Goal: Task Accomplishment & Management: Use online tool/utility

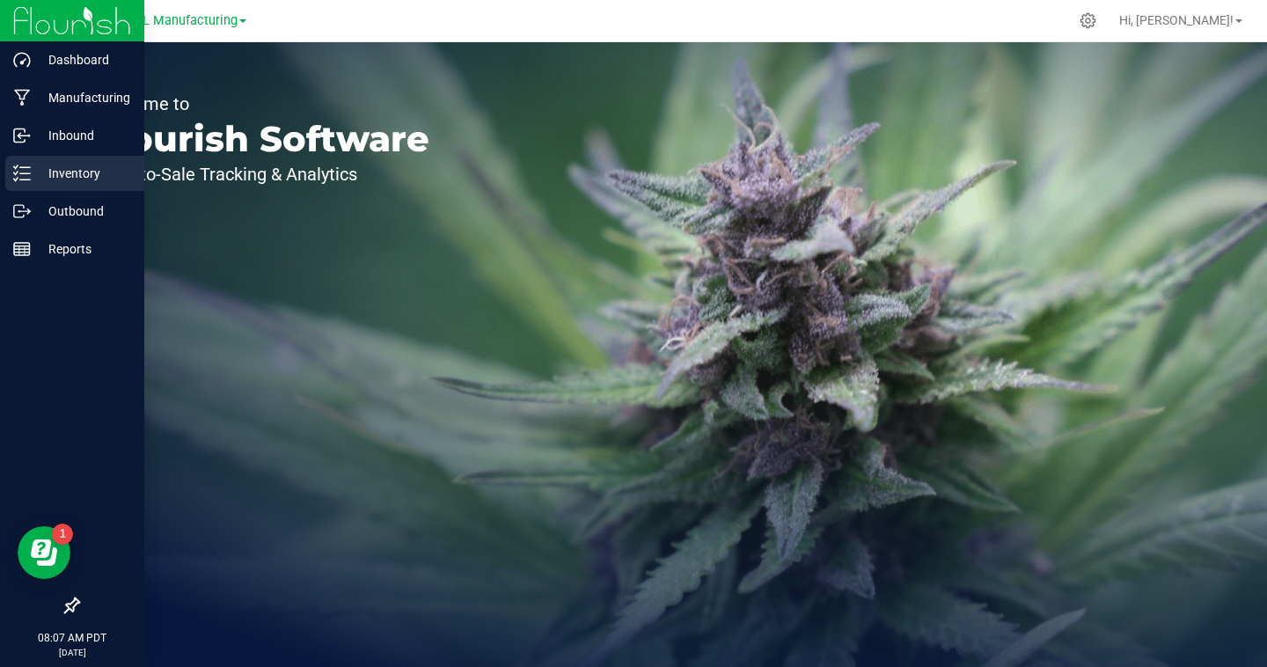
click at [76, 165] on p "Inventory" at bounding box center [84, 173] width 106 height 21
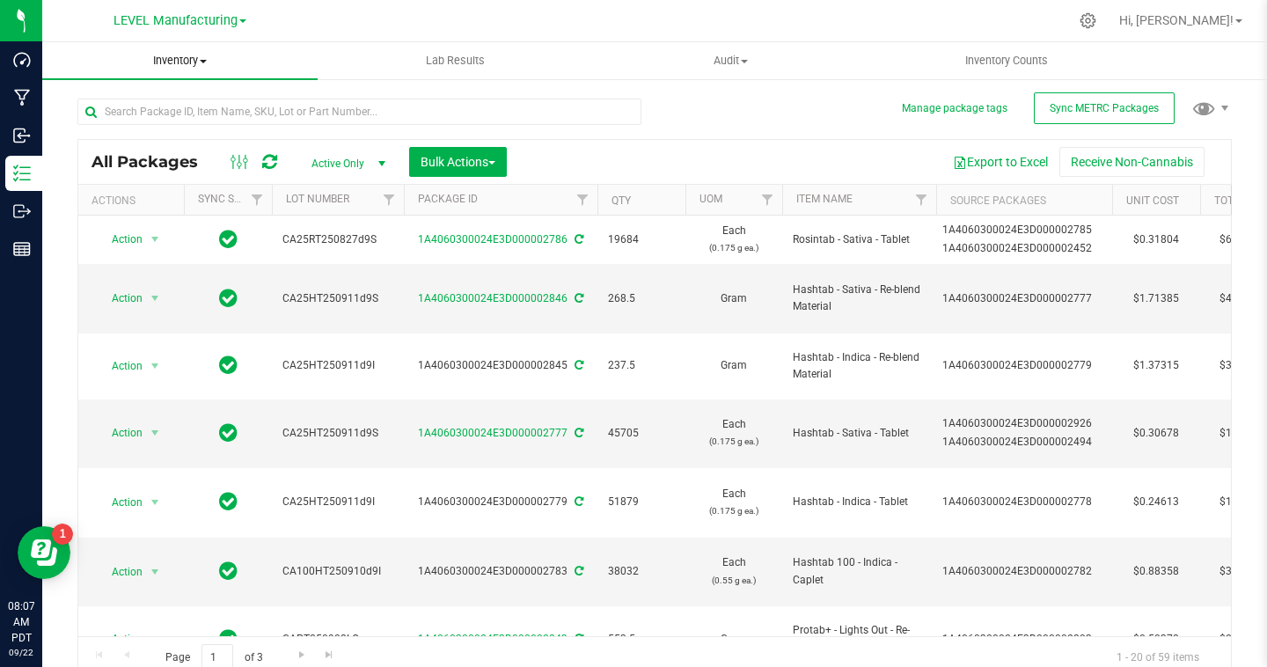
click at [206, 65] on span "Inventory" at bounding box center [179, 61] width 275 height 16
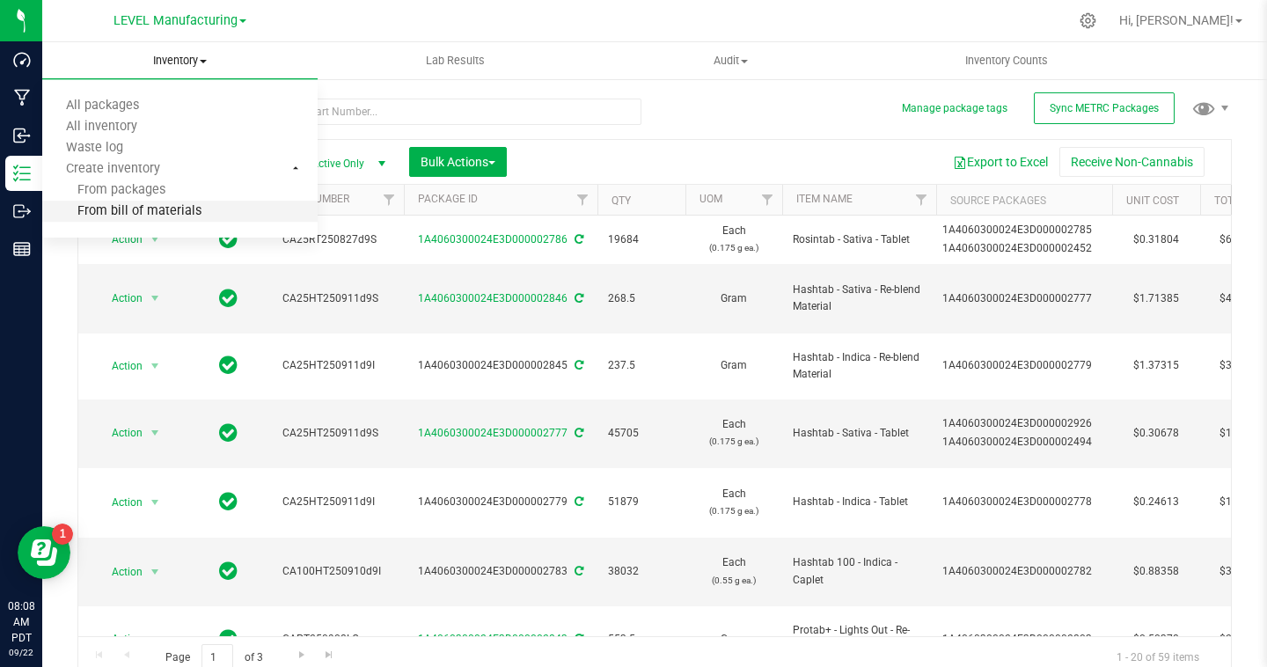
click at [131, 211] on span "From bill of materials" at bounding box center [121, 211] width 159 height 15
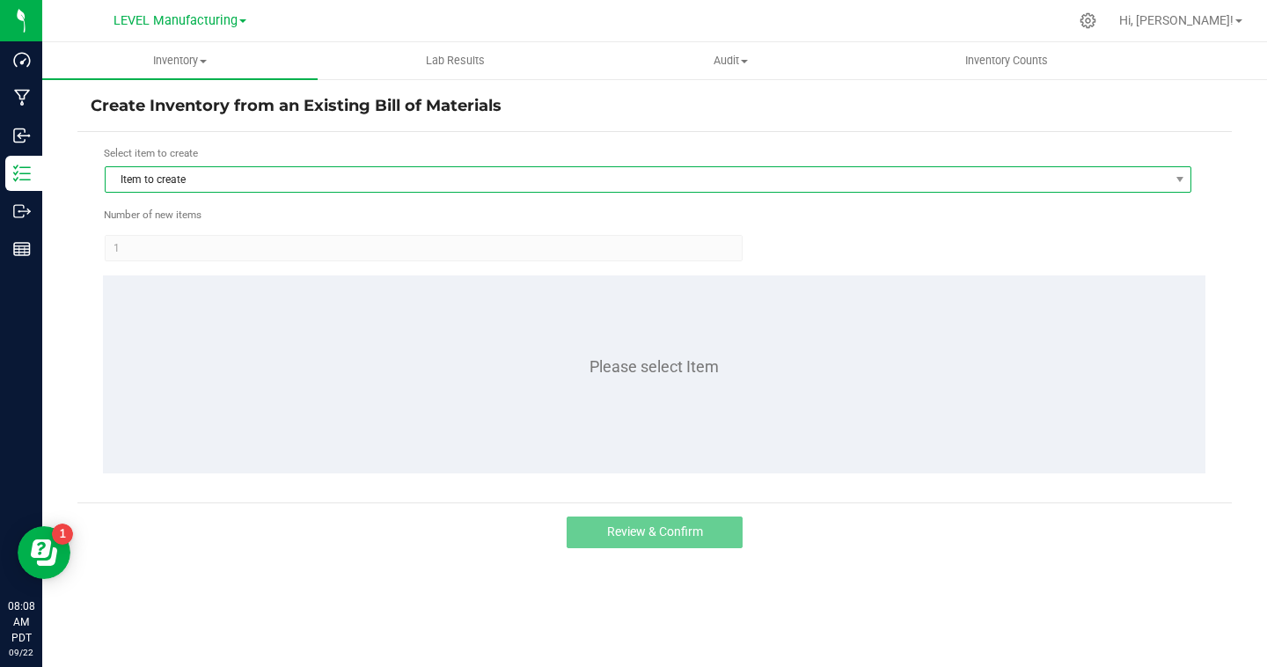
click at [190, 183] on span "Item to create" at bounding box center [637, 179] width 1063 height 25
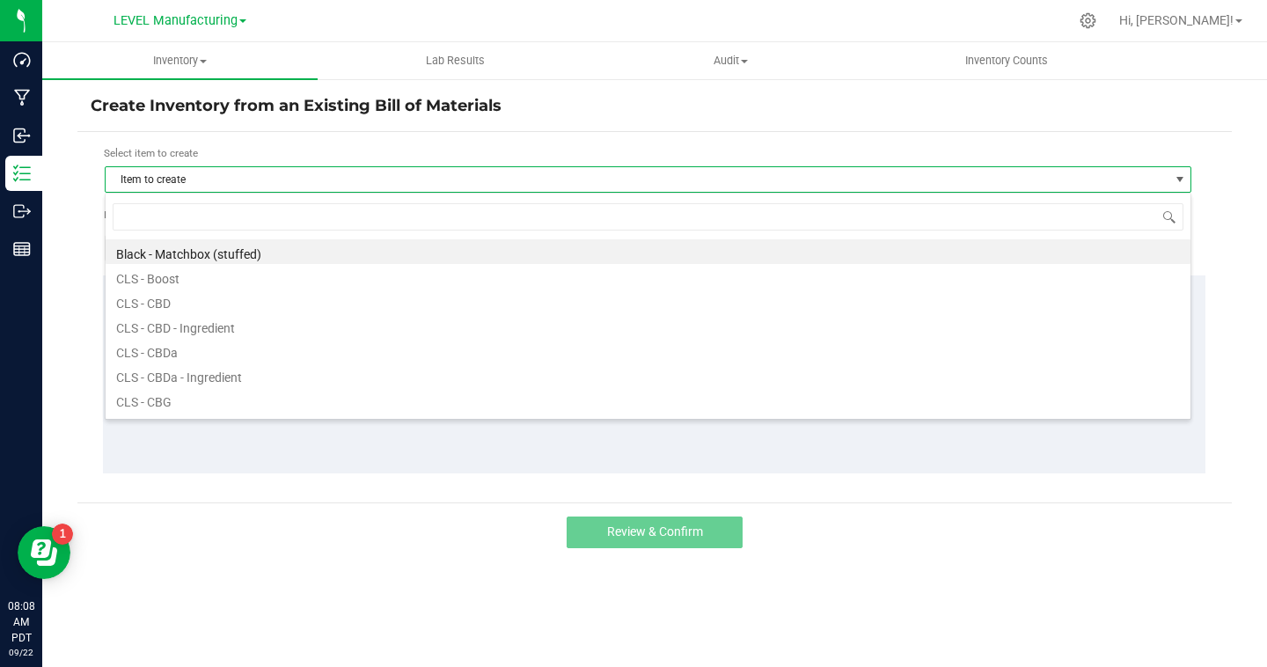
scroll to position [26, 1086]
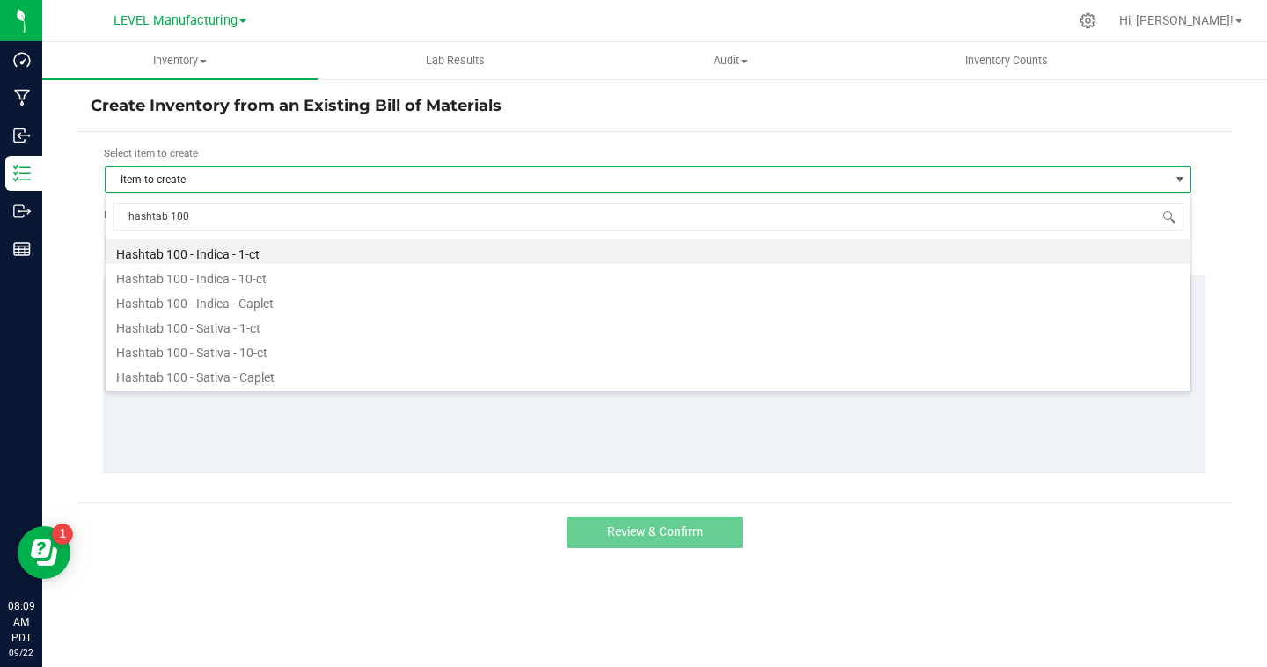
type input "hashtab 100"
click at [236, 254] on li "Hashtab 100 - Indica - 1-ct" at bounding box center [648, 251] width 1085 height 25
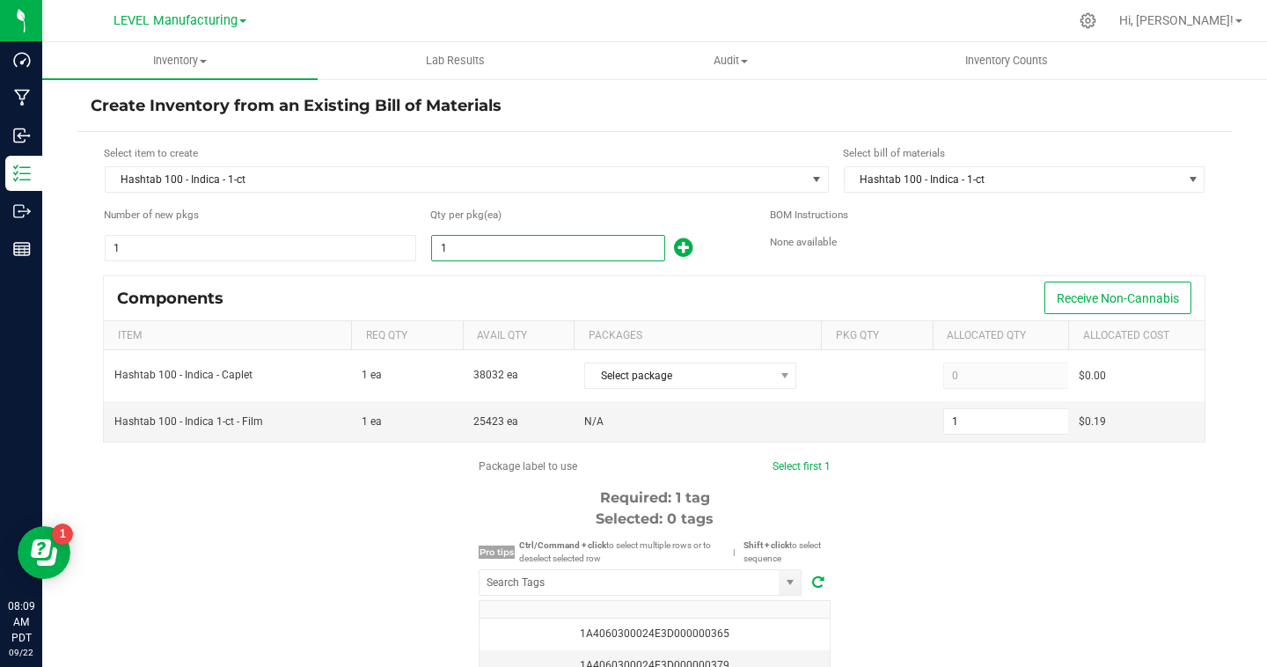
click at [508, 251] on input "1" at bounding box center [548, 248] width 232 height 25
type input "11"
type input "119"
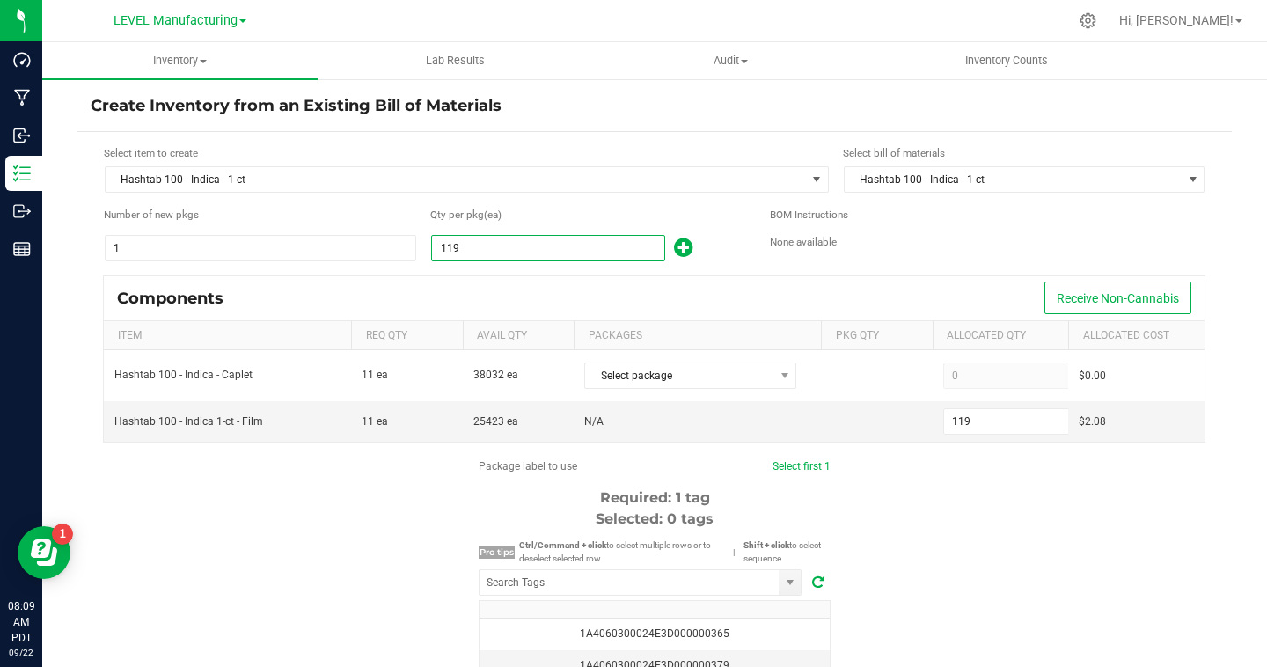
type input "1190"
type input "1,190"
type input "11903"
type input "11,903"
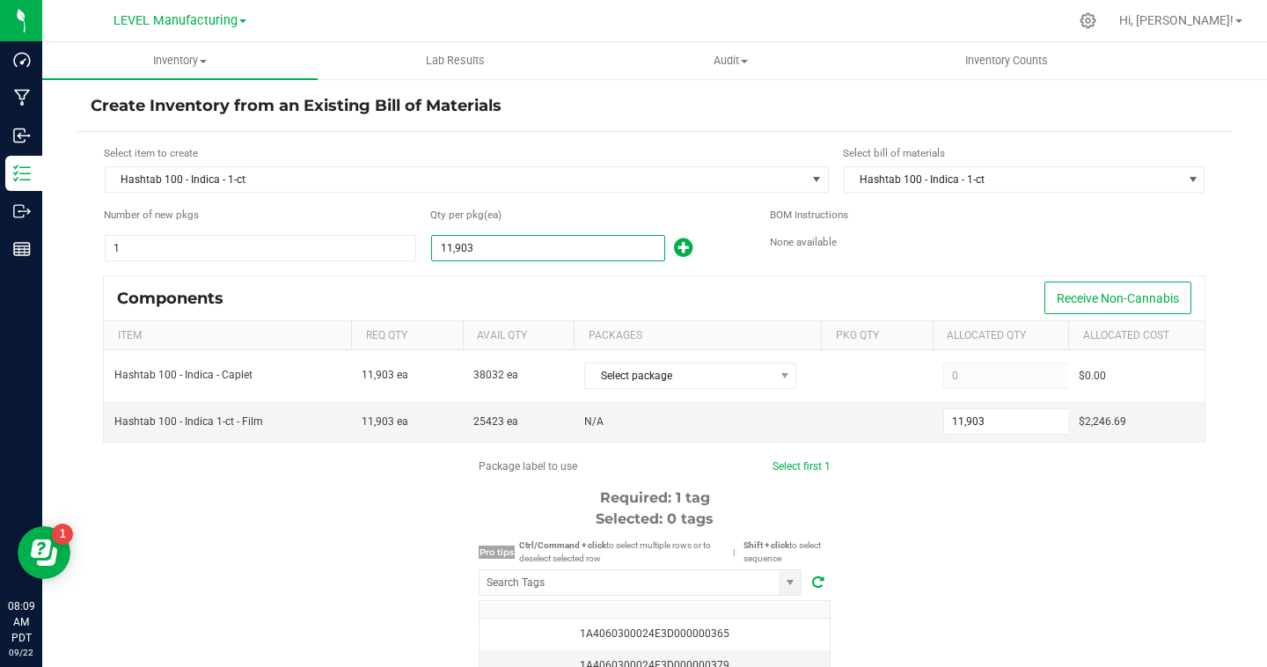
click at [854, 288] on div "Components Receive Non-Cannabis" at bounding box center [654, 298] width 1100 height 44
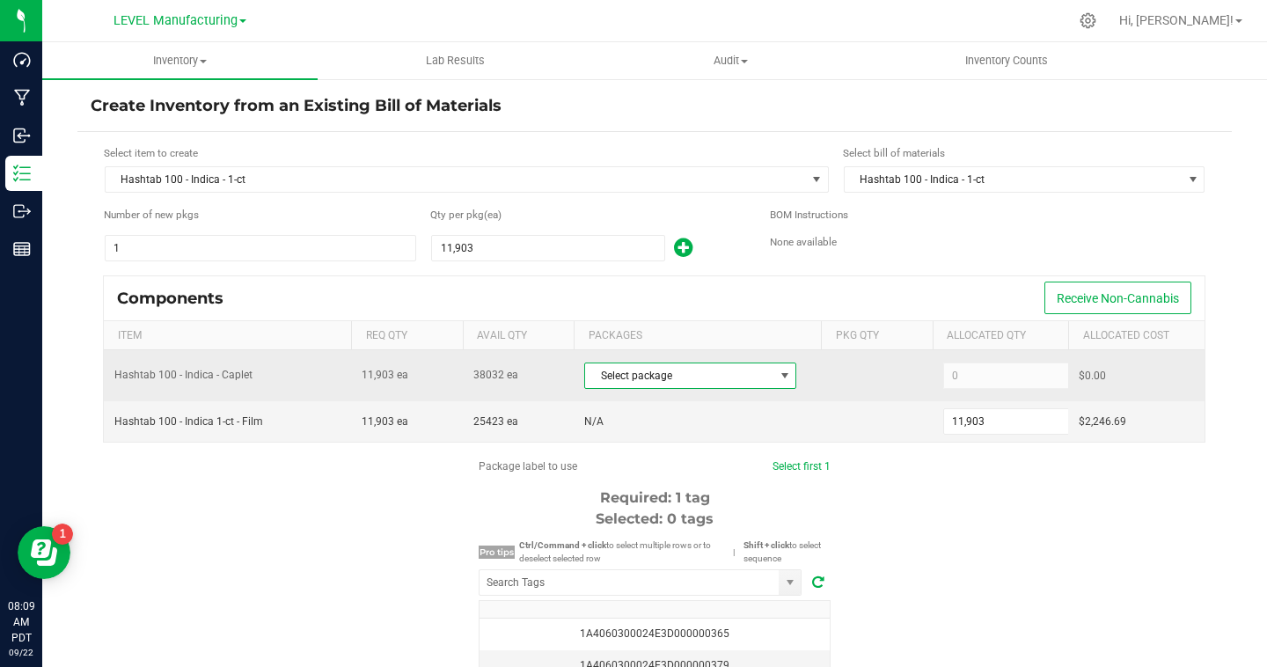
click at [705, 372] on span "Select package" at bounding box center [679, 375] width 188 height 25
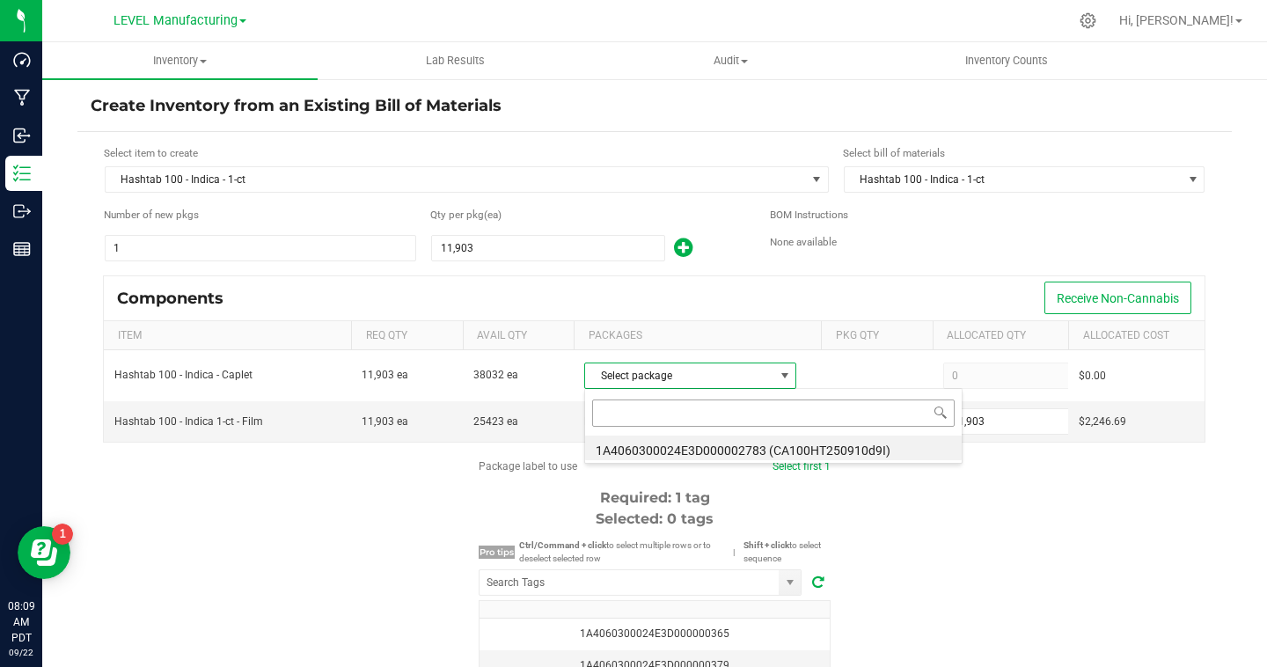
scroll to position [26, 212]
click at [713, 442] on li "1A4060300024E3D000002783 (CA100HT250910d9I)" at bounding box center [773, 447] width 376 height 25
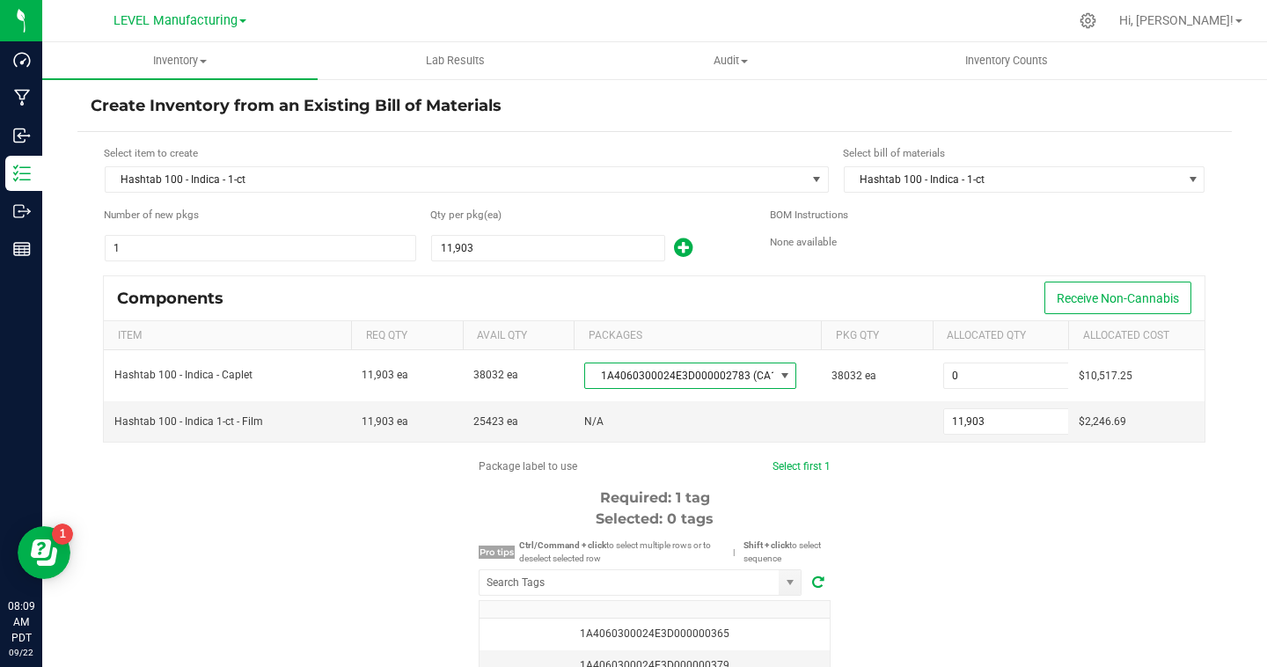
type input "11,903"
click at [628, 574] on input "NO DATA FOUND" at bounding box center [628, 582] width 299 height 25
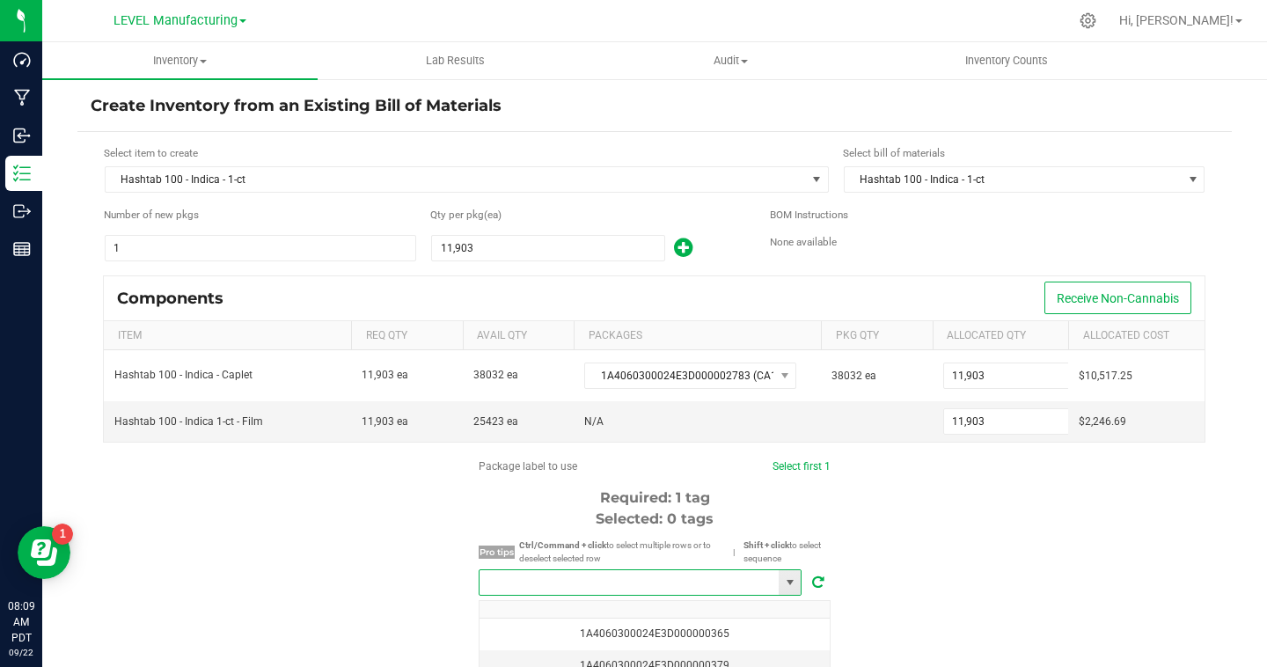
paste input "1A4060300024E3D000002840"
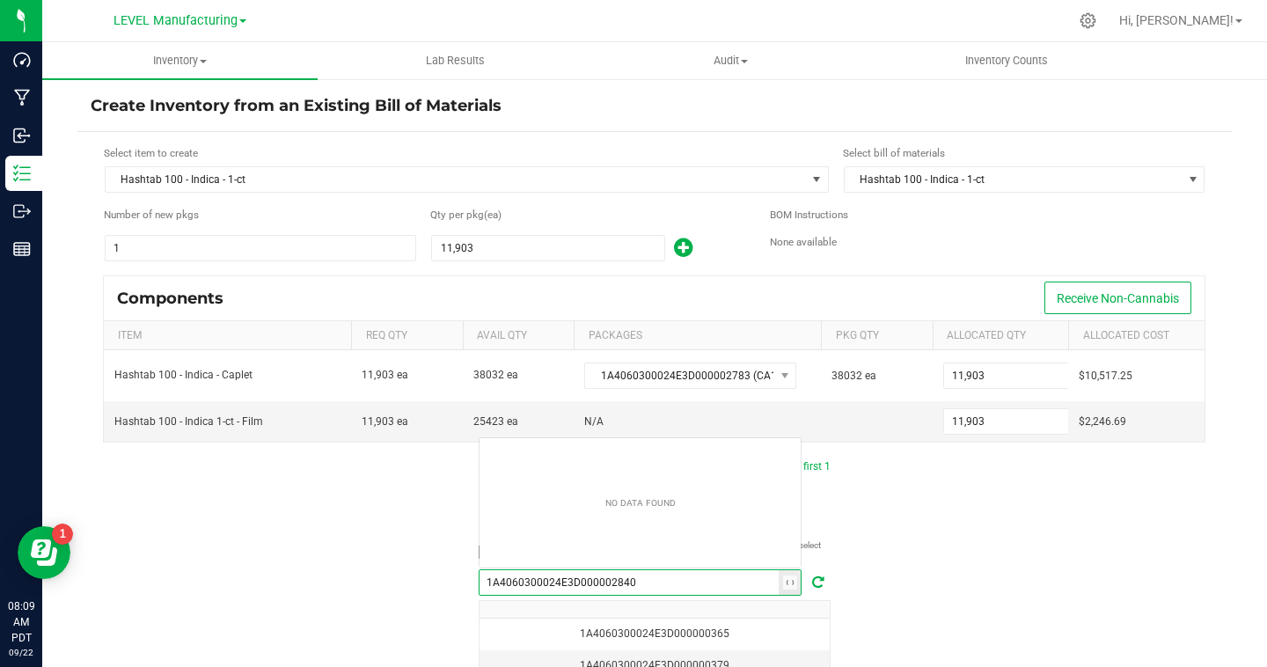
scroll to position [26, 323]
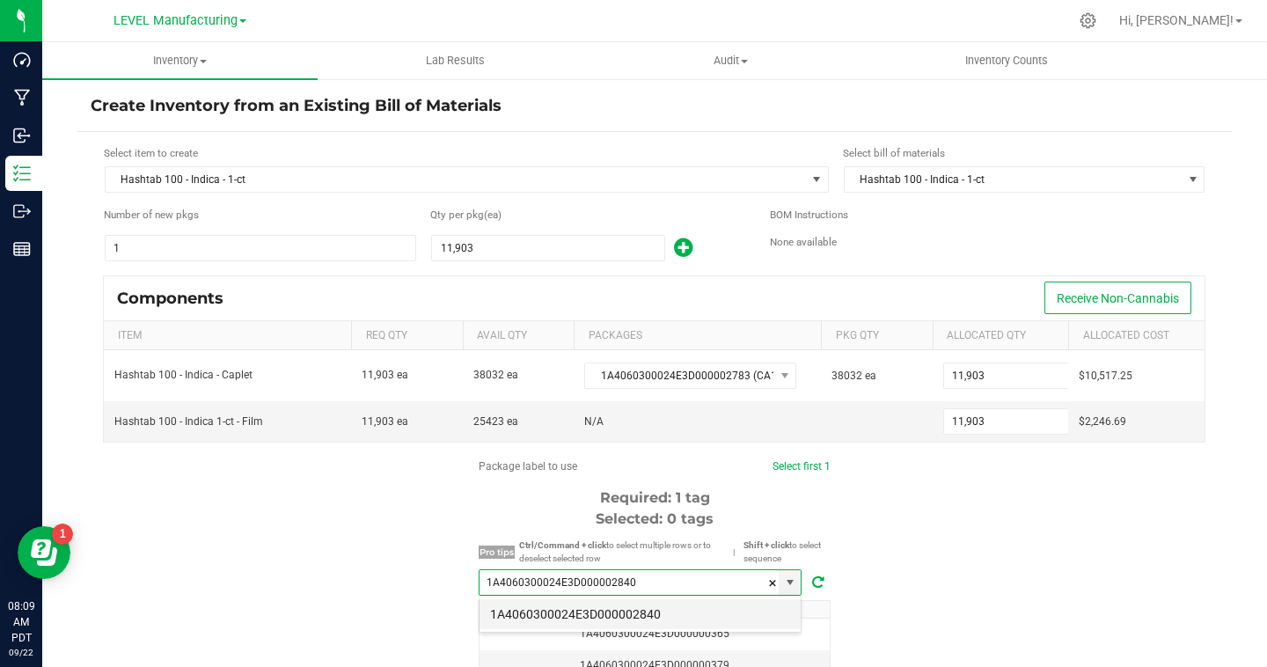
click at [615, 611] on li "1A4060300024E3D000002840" at bounding box center [639, 614] width 321 height 30
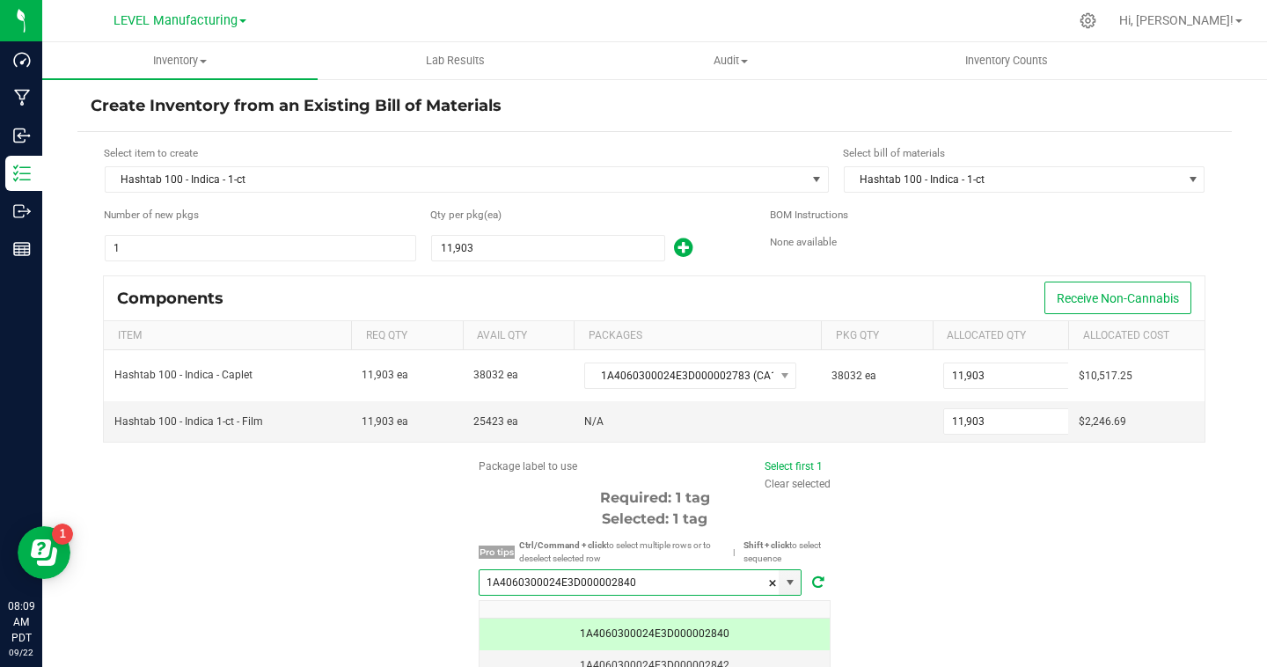
type input "1A4060300024E3D000002840"
click at [899, 557] on div "Package label to use Select first 1 Clear selected Required: 1 tag Selected: 1 …" at bounding box center [654, 625] width 1154 height 335
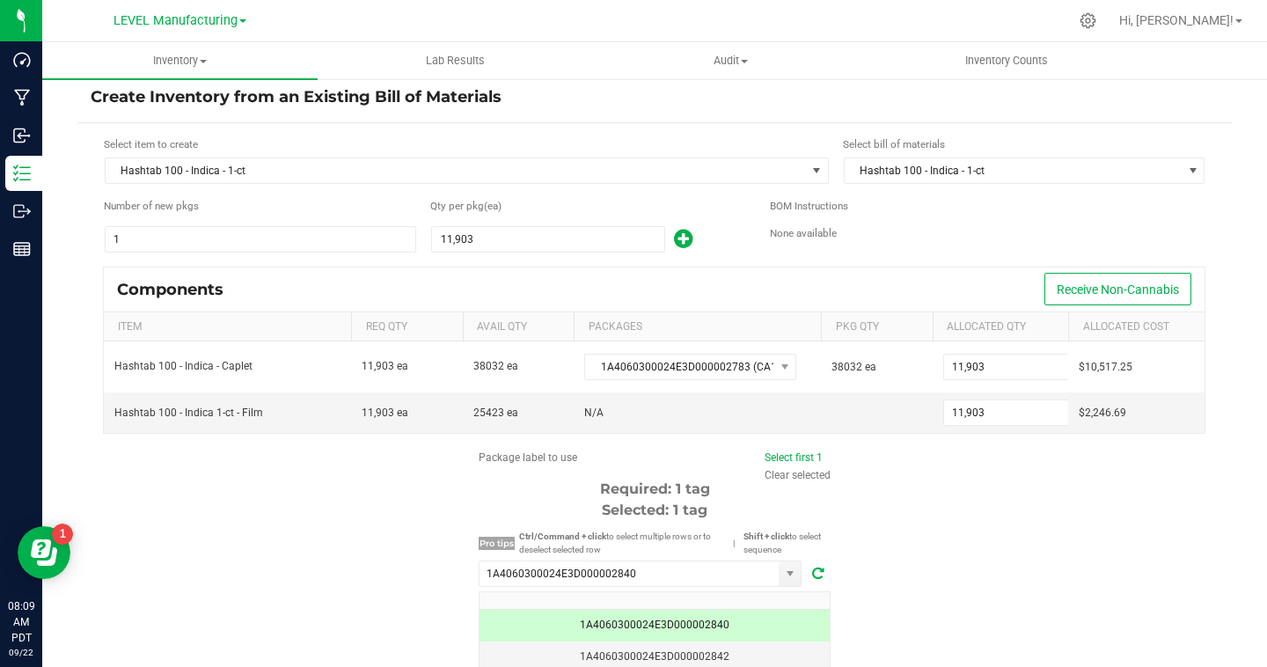
scroll to position [198, 0]
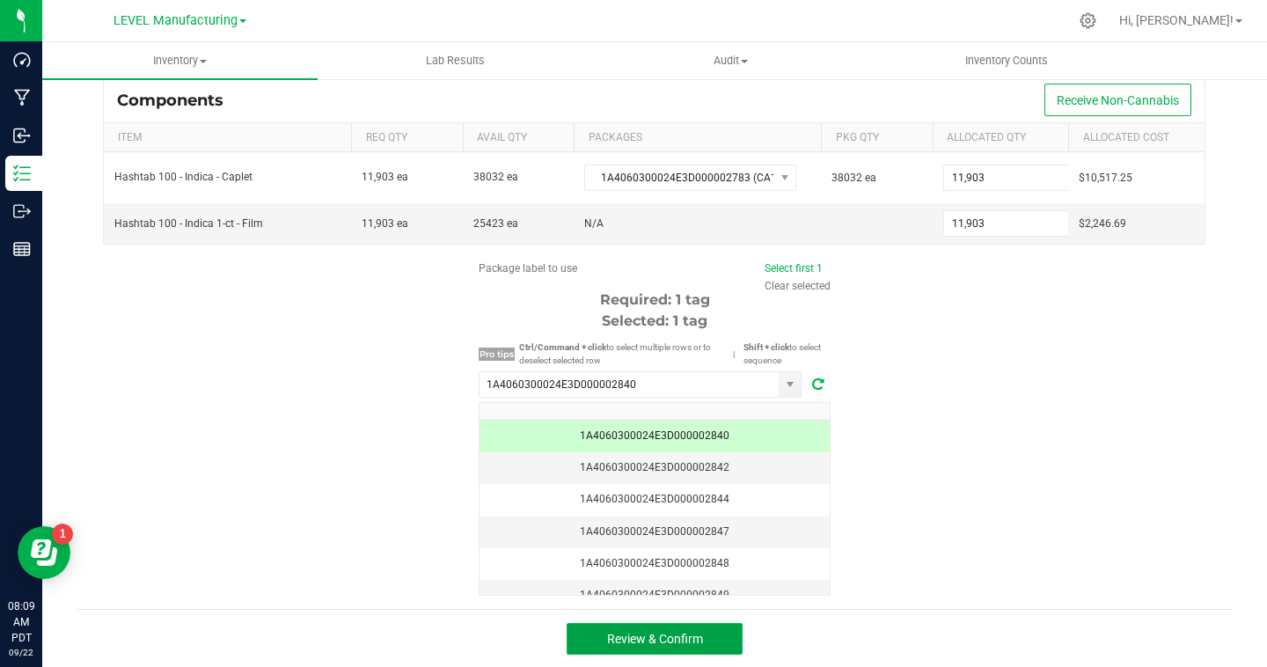
click at [653, 647] on button "Review & Confirm" at bounding box center [654, 639] width 176 height 32
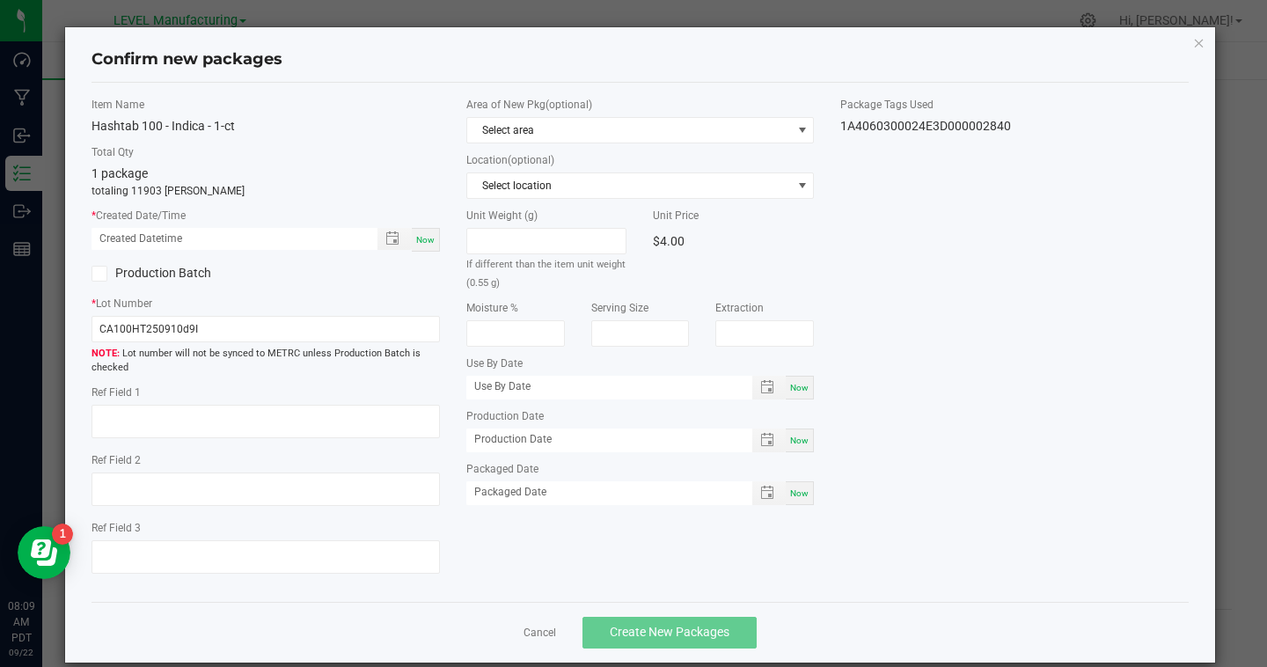
click at [427, 238] on span "Now" at bounding box center [425, 240] width 18 height 10
type input "[DATE] 08:09 AM"
click at [104, 276] on span at bounding box center [99, 274] width 16 height 16
click at [0, 0] on input "Production Batch" at bounding box center [0, 0] width 0 height 0
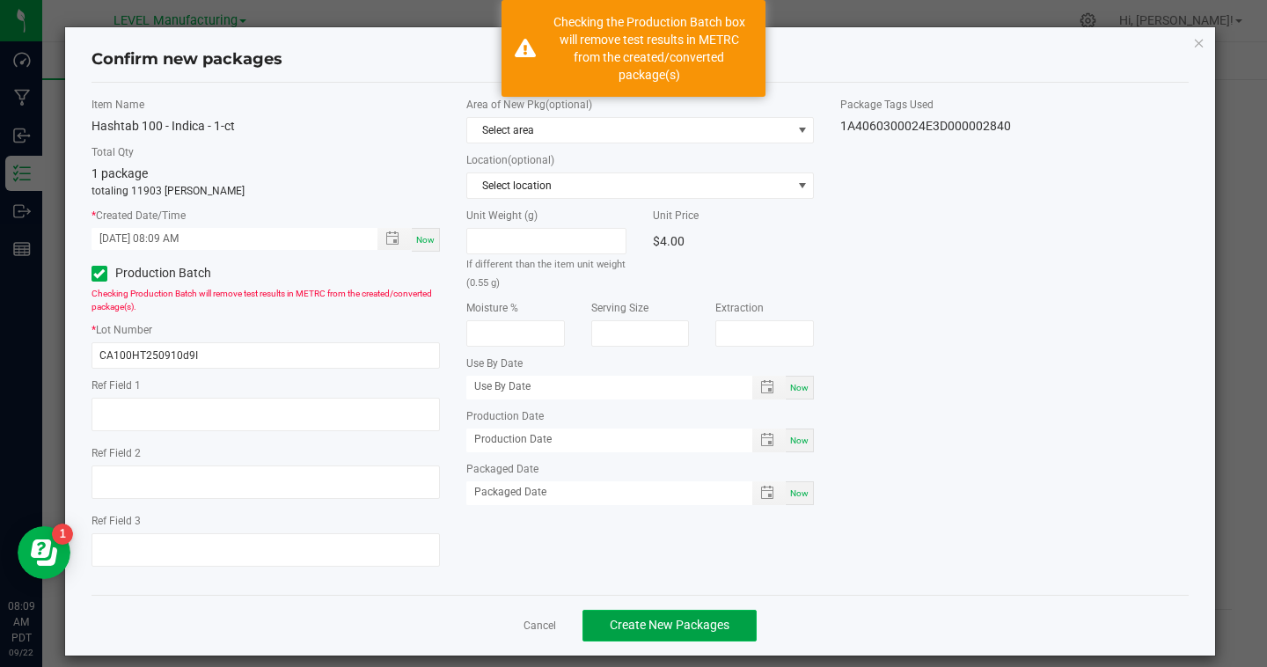
click at [676, 637] on button "Create New Packages" at bounding box center [669, 626] width 174 height 32
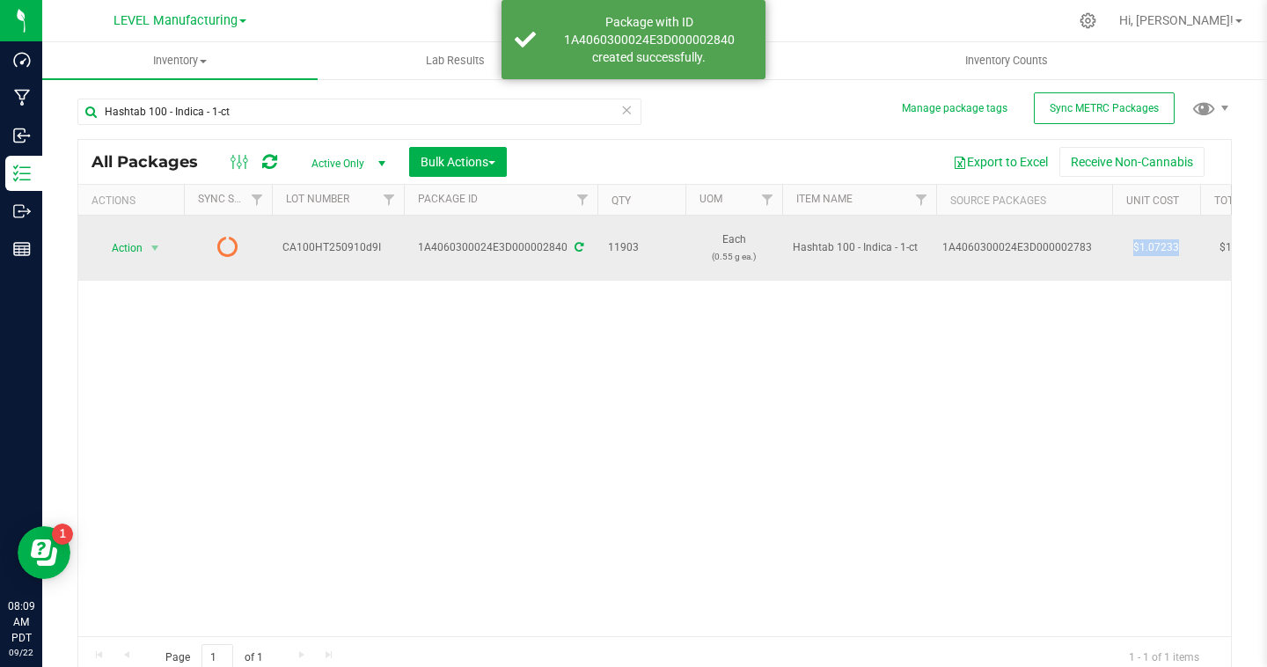
drag, startPoint x: 1127, startPoint y: 245, endPoint x: 1202, endPoint y: 245, distance: 75.7
copy td "$1.07233"
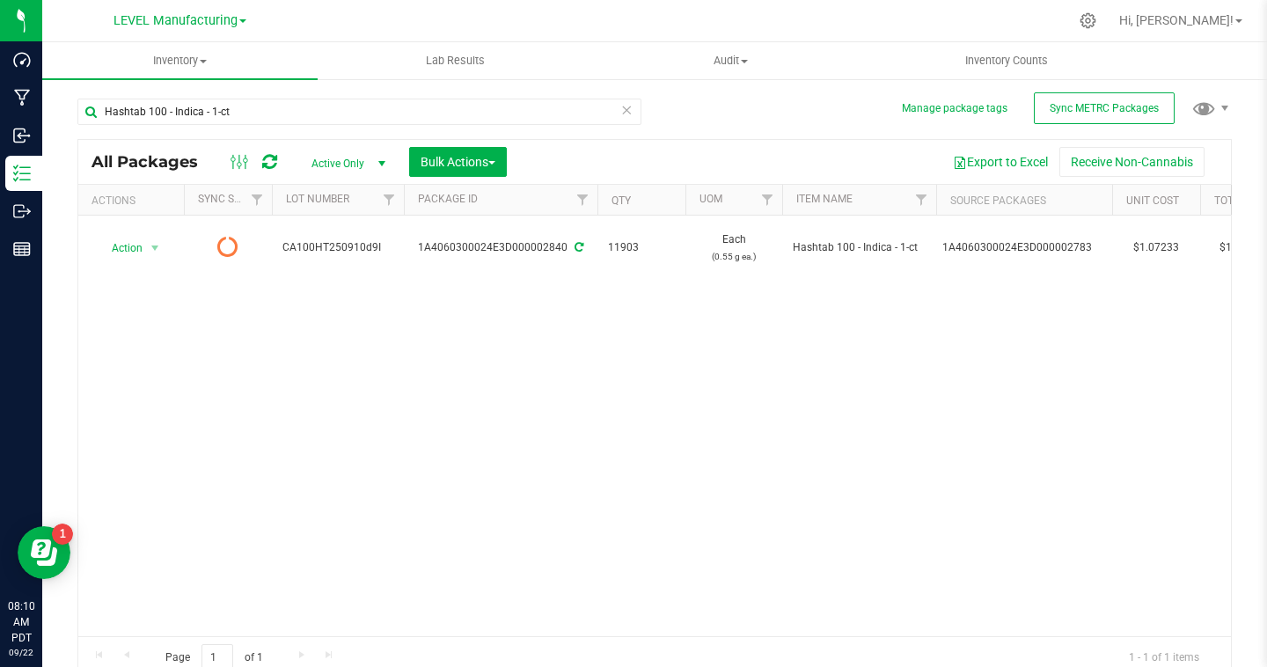
click at [1057, 365] on div "Action Action Edit attributes Global inventory Print package label See history …" at bounding box center [654, 426] width 1152 height 420
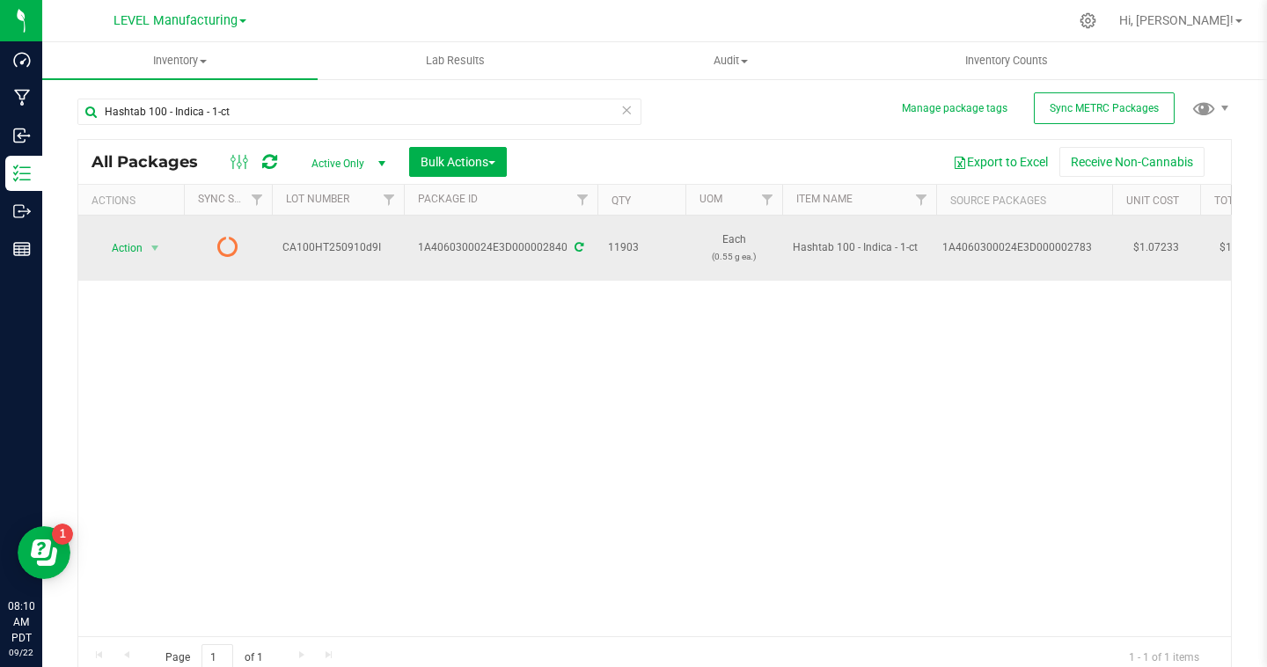
drag, startPoint x: 1184, startPoint y: 231, endPoint x: 1130, endPoint y: 230, distance: 53.7
click at [1130, 230] on td "$1.07233" at bounding box center [1156, 248] width 88 height 65
drag, startPoint x: 1188, startPoint y: 240, endPoint x: 1117, endPoint y: 239, distance: 71.3
click at [1117, 239] on td "$1.07233" at bounding box center [1156, 248] width 88 height 65
copy td "$1.07233"
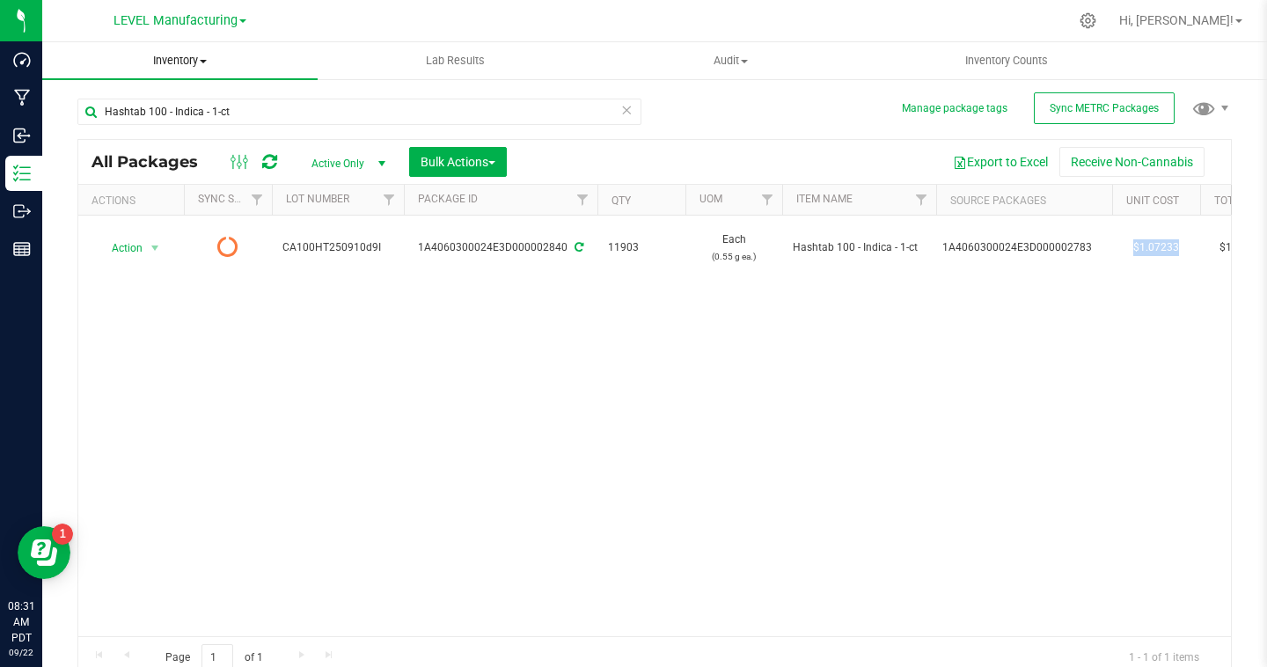
click at [188, 66] on span "Inventory" at bounding box center [179, 61] width 275 height 16
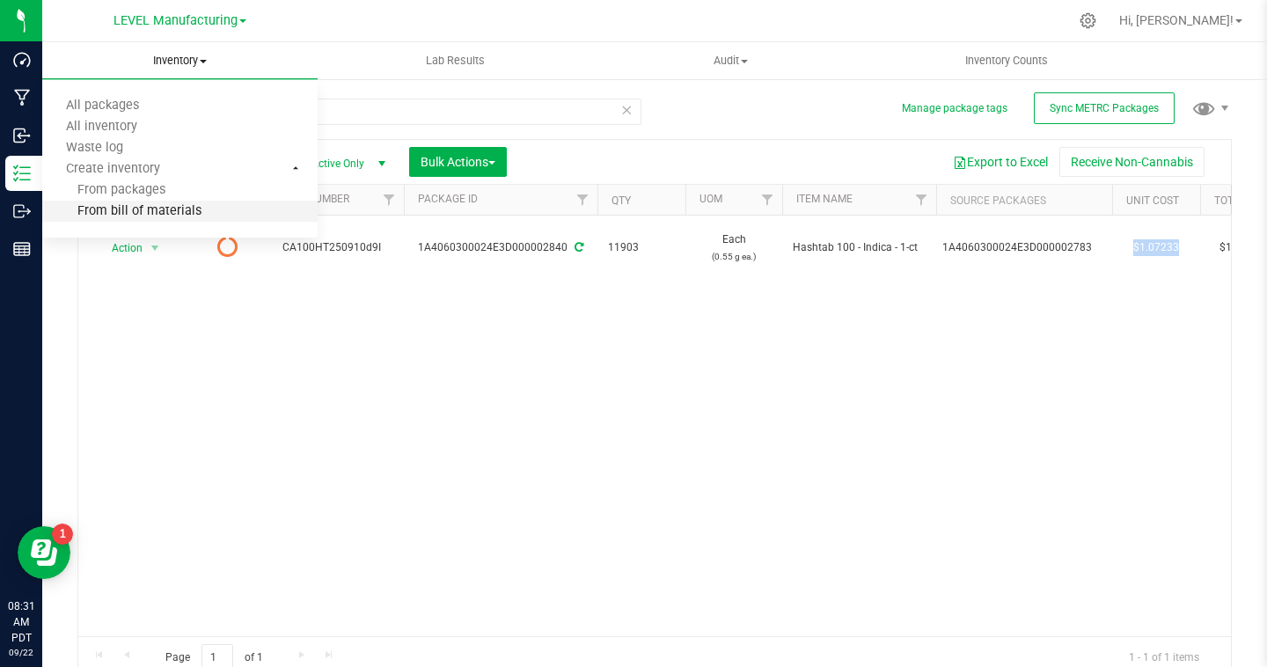
click at [179, 220] on li "From bill of materials" at bounding box center [179, 211] width 275 height 21
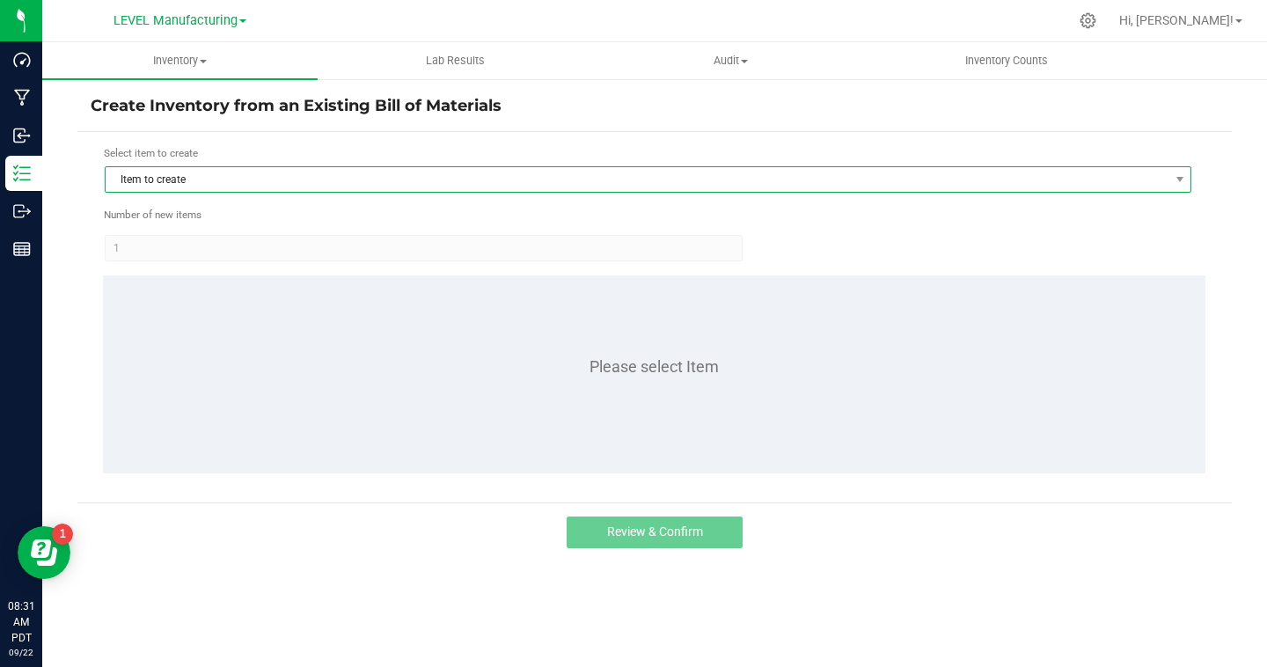
click at [216, 175] on span "Item to create" at bounding box center [637, 179] width 1063 height 25
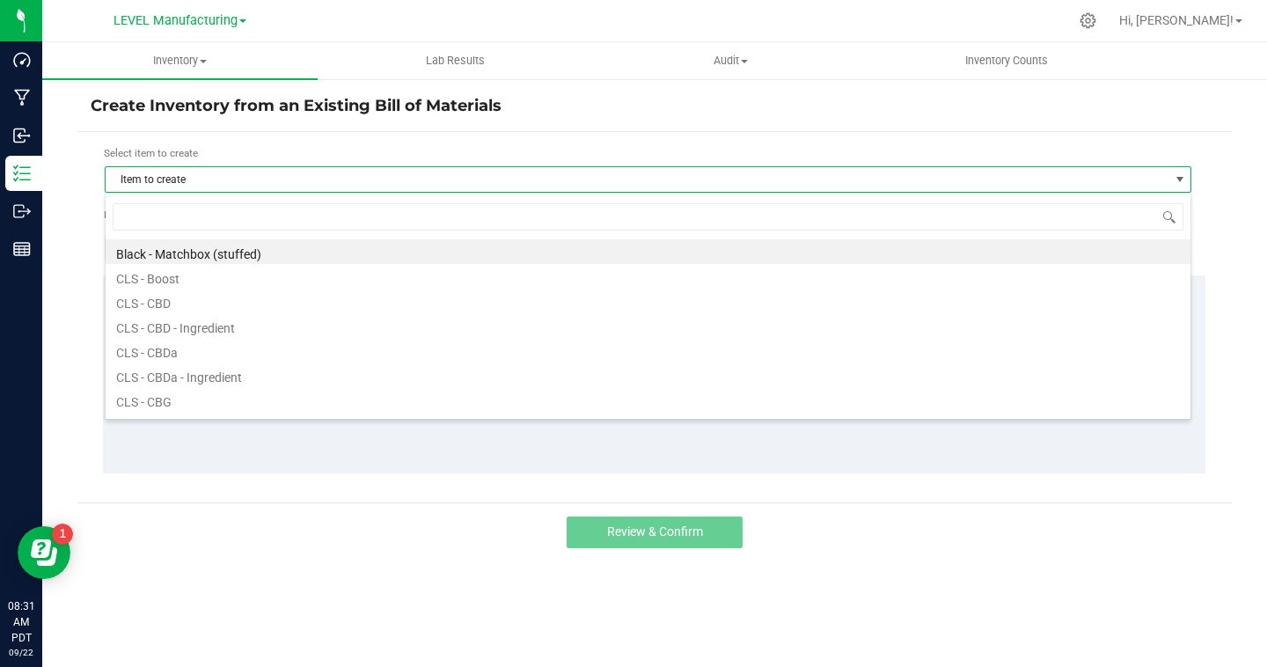
scroll to position [26, 1086]
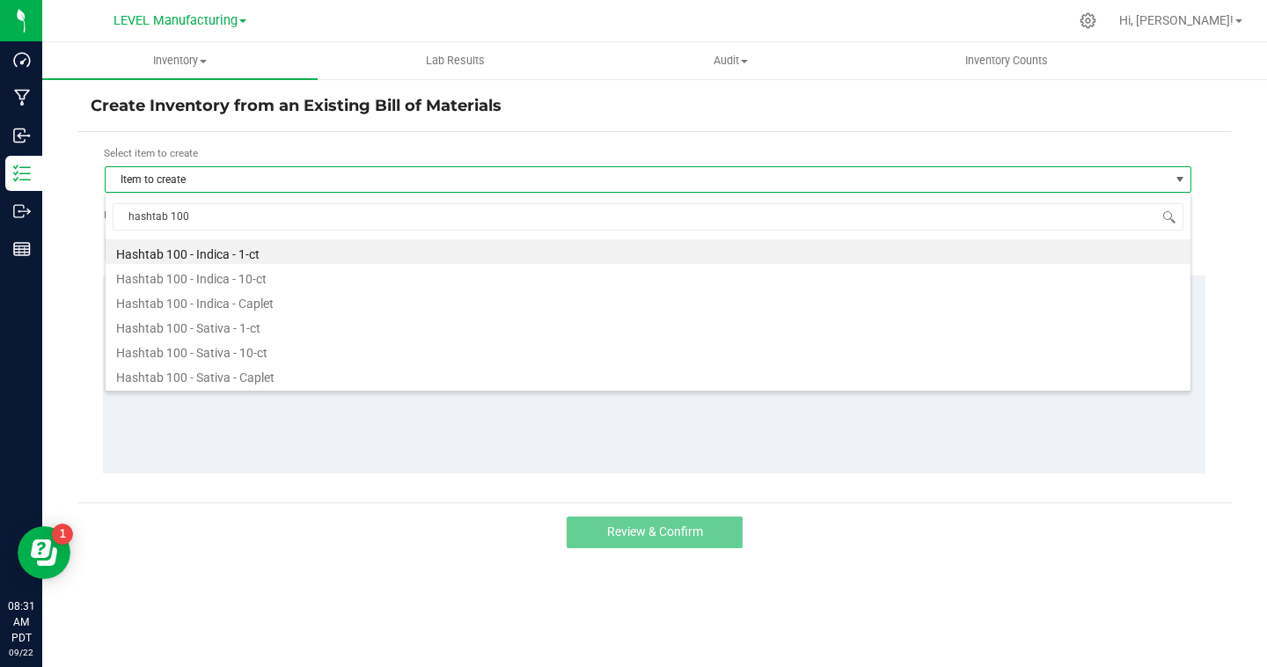
type input "hashtab 100"
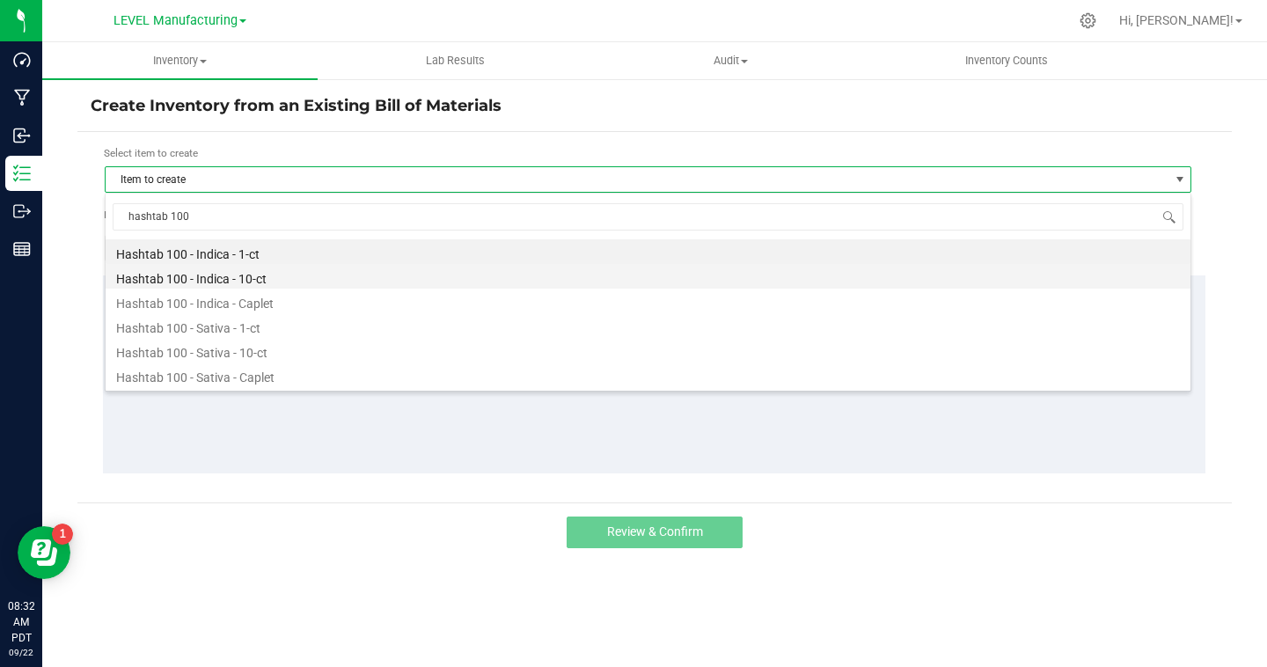
click at [250, 285] on li "Hashtab 100 - Indica - 10-ct" at bounding box center [648, 276] width 1085 height 25
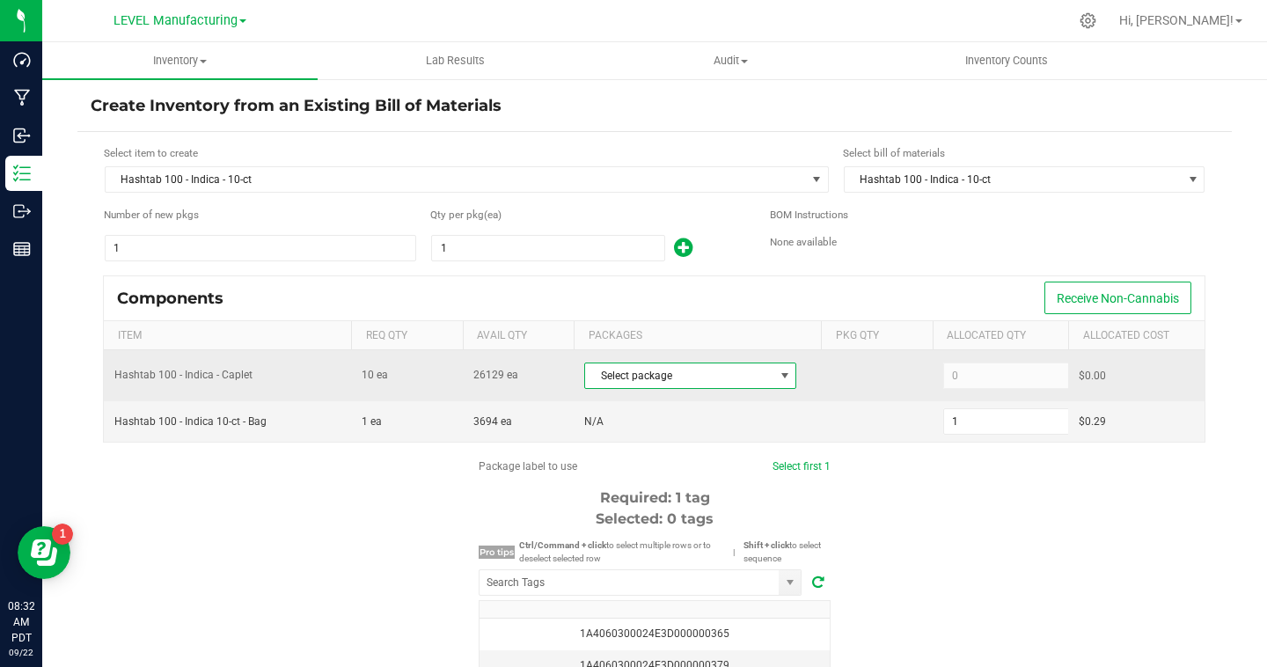
click at [777, 375] on span at bounding box center [784, 375] width 22 height 25
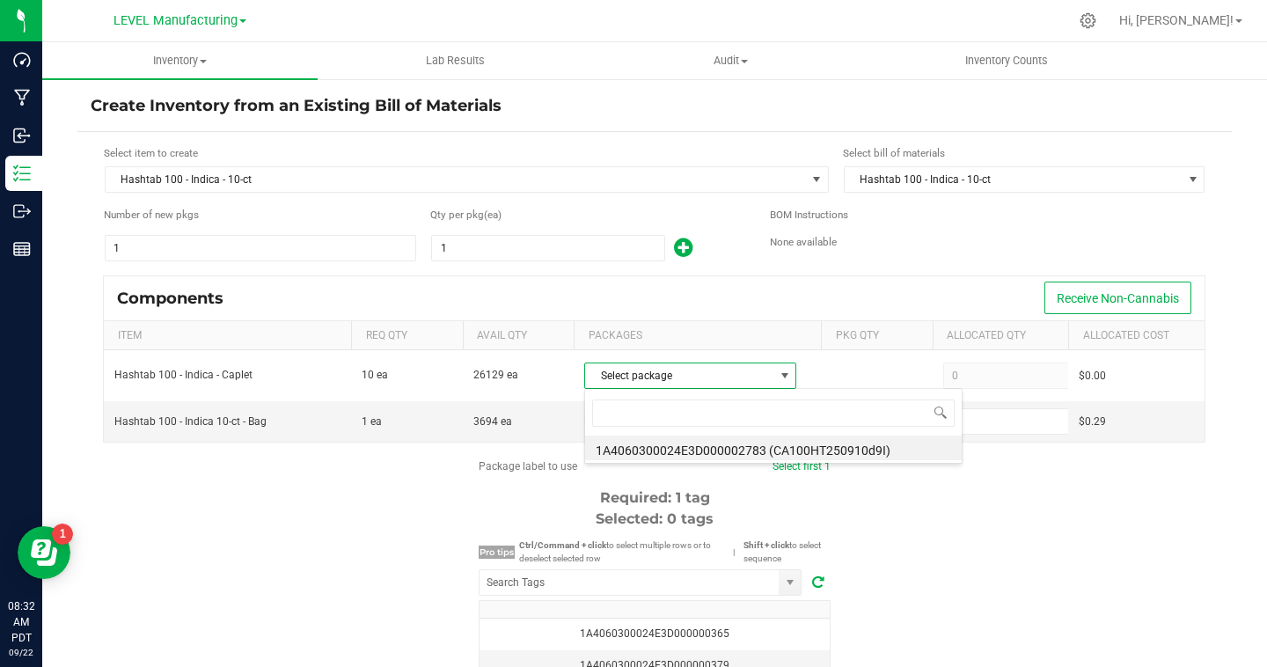
scroll to position [26, 212]
click at [720, 443] on li "1A4060300024E3D000002783 (CA100HT250910d9I)" at bounding box center [773, 447] width 376 height 25
type input "10"
